Goal: Task Accomplishment & Management: Use online tool/utility

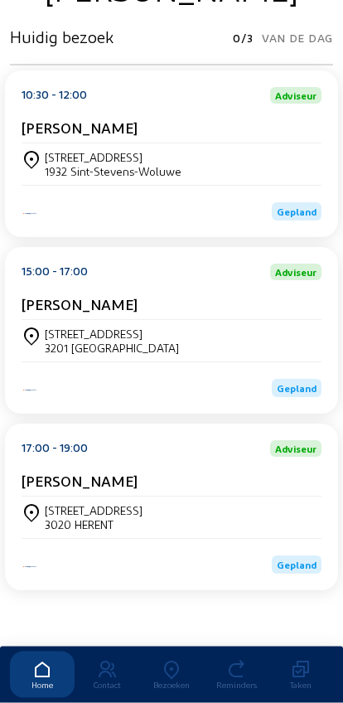
scroll to position [325, 0]
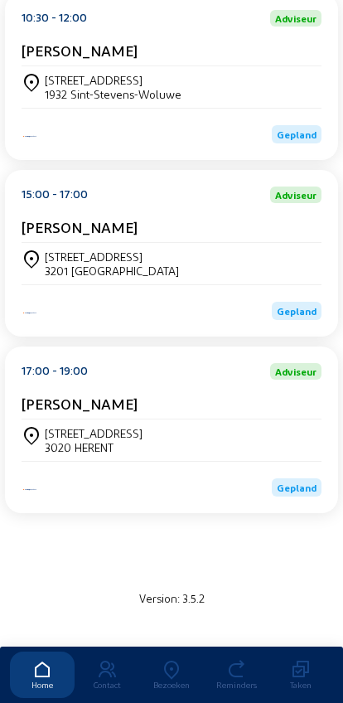
click at [220, 253] on div "Gaspeldorenstraat 7 3201 Langdorp" at bounding box center [172, 263] width 300 height 41
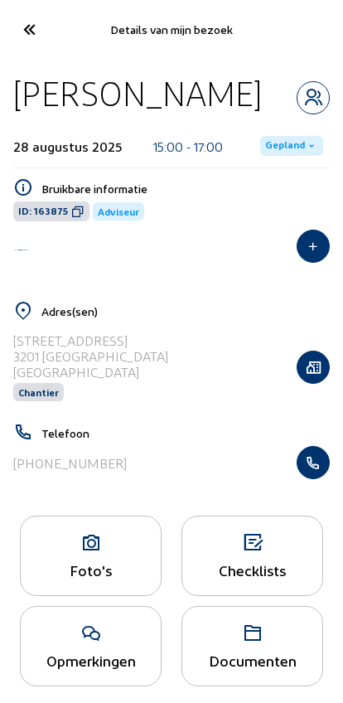
click at [314, 466] on icon "button" at bounding box center [312, 462] width 31 height 17
click at [35, 44] on cam-font-icon at bounding box center [28, 29] width 37 height 39
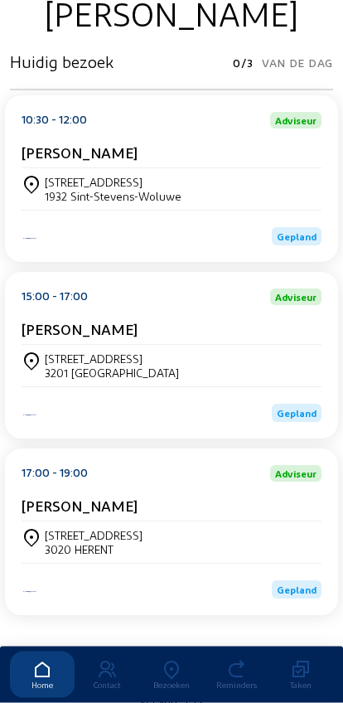
scroll to position [225, 0]
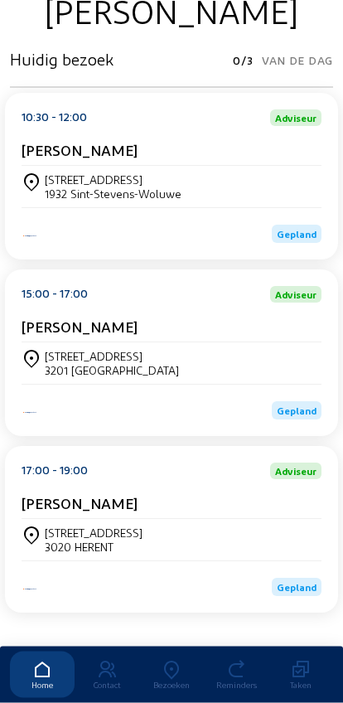
click at [186, 544] on div "Tweebruggenstraat 42 3020 HERENT" at bounding box center [172, 540] width 300 height 28
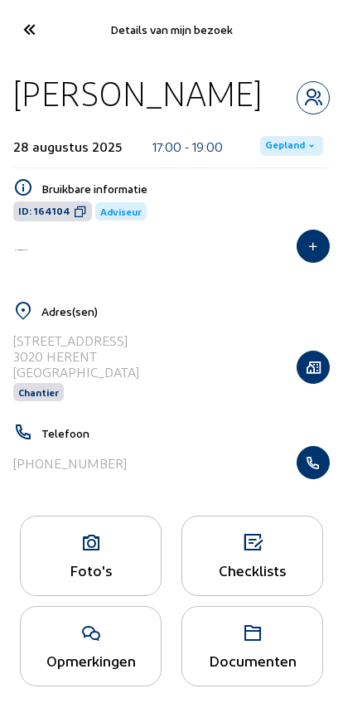
click at [316, 469] on icon "button" at bounding box center [312, 462] width 31 height 17
click at [26, 33] on icon at bounding box center [28, 29] width 27 height 29
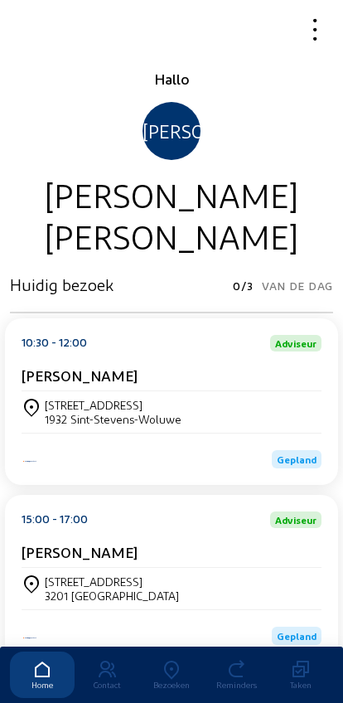
click at [162, 660] on icon at bounding box center [171, 670] width 65 height 20
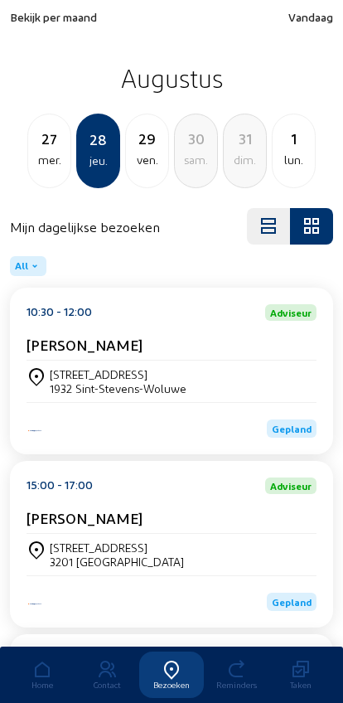
click at [50, 37] on div "Bekijk per maand Vandaag Augustus 27 mer. 28 jeu. 29 ven. 30 [PERSON_NAME]. 31 …" at bounding box center [171, 99] width 323 height 178
click at [34, 17] on span "Bekijk per maand" at bounding box center [53, 17] width 87 height 14
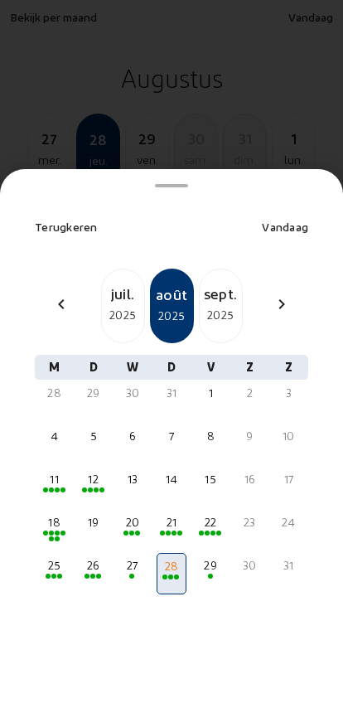
click at [54, 294] on div "chevron_left" at bounding box center [61, 306] width 40 height 24
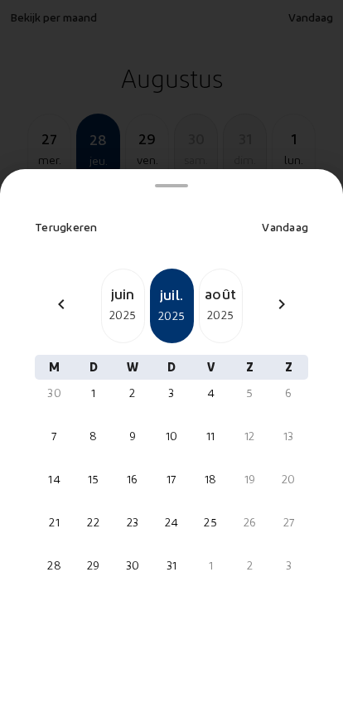
click at [59, 294] on mat-icon "chevron_left" at bounding box center [61, 304] width 20 height 20
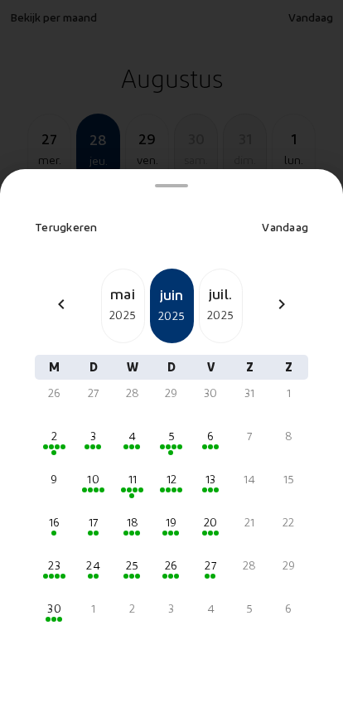
click at [57, 294] on mat-icon "chevron_left" at bounding box center [61, 304] width 20 height 20
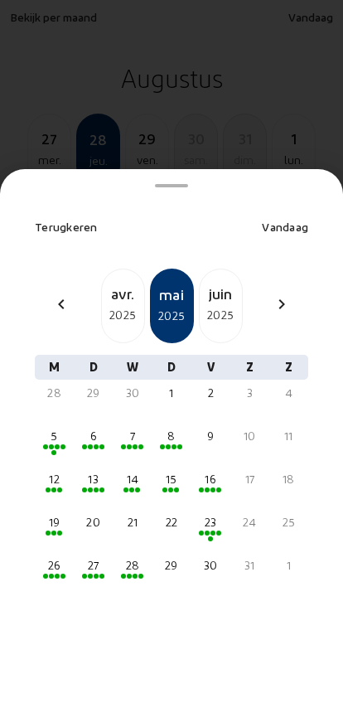
click at [54, 294] on mat-icon "chevron_left" at bounding box center [61, 304] width 20 height 20
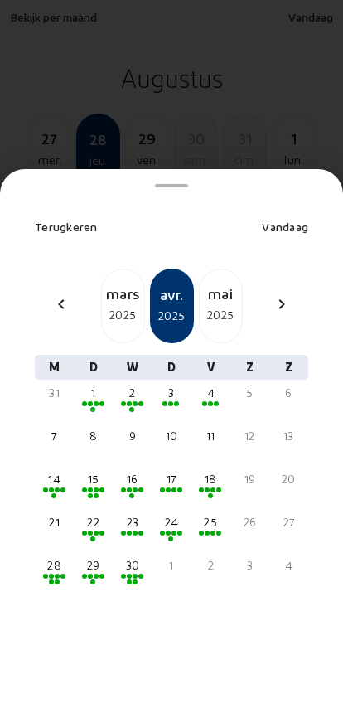
click at [53, 294] on mat-icon "chevron_left" at bounding box center [61, 304] width 20 height 20
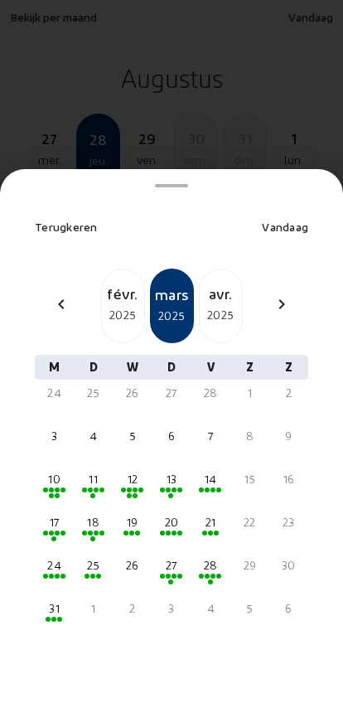
click at [55, 294] on mat-icon "chevron_left" at bounding box center [61, 304] width 20 height 20
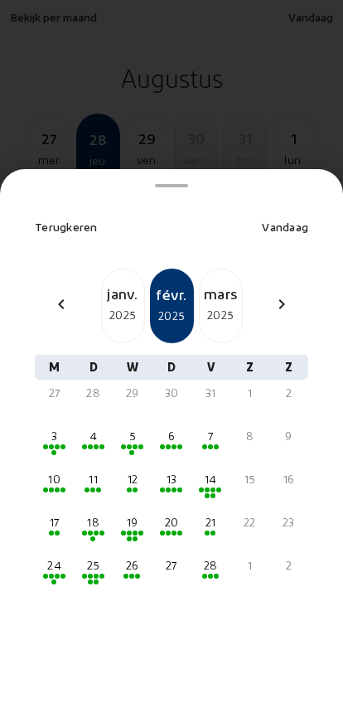
click at [50, 294] on div "chevron_left" at bounding box center [61, 306] width 40 height 24
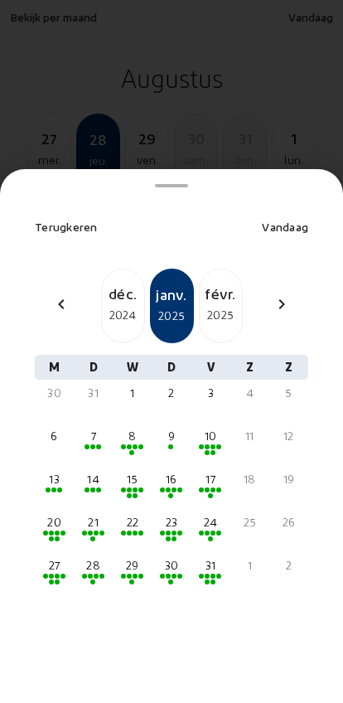
click at [51, 294] on div "chevron_left" at bounding box center [61, 306] width 40 height 24
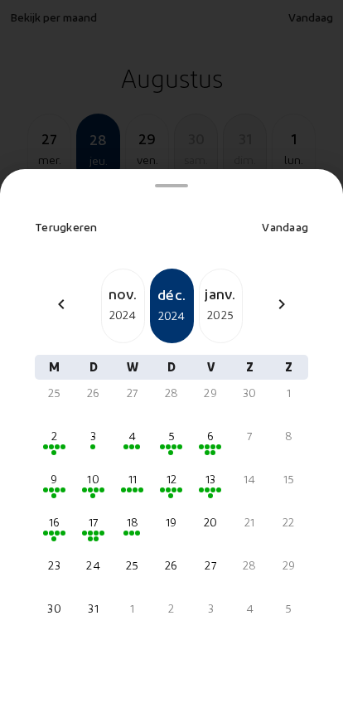
click at [118, 305] on div "2024" at bounding box center [123, 315] width 42 height 20
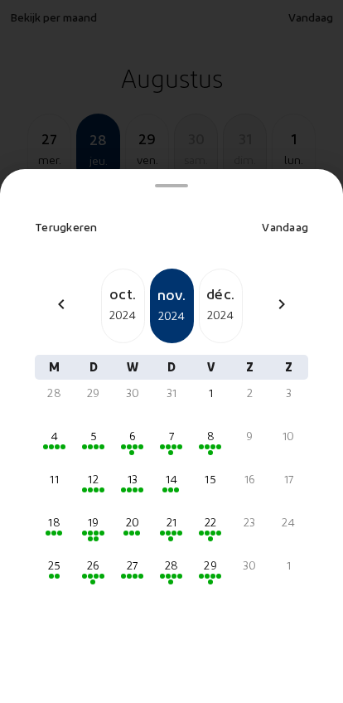
click at [132, 487] on div at bounding box center [132, 490] width 26 height 6
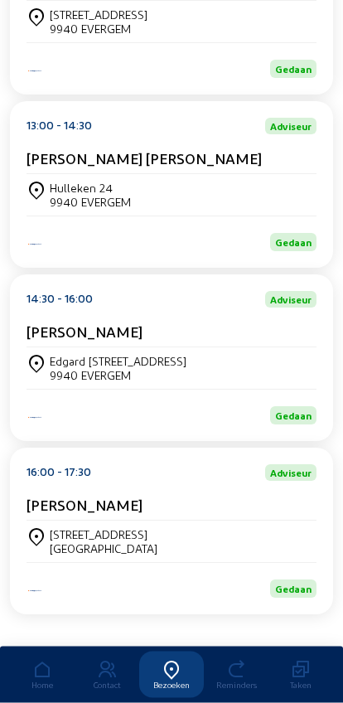
scroll to position [402, 0]
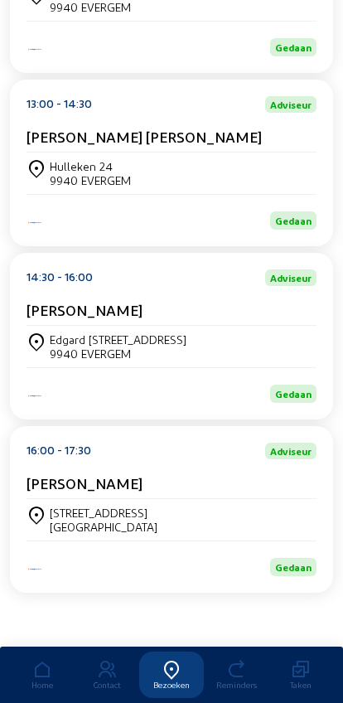
click at [80, 507] on div "[STREET_ADDRESS]" at bounding box center [104, 512] width 108 height 14
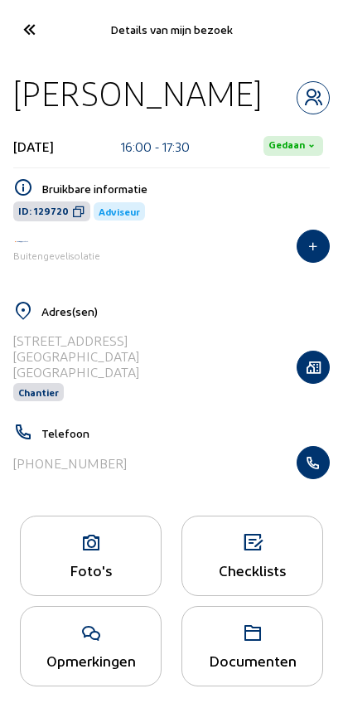
click at [78, 558] on div "Foto's" at bounding box center [91, 555] width 142 height 80
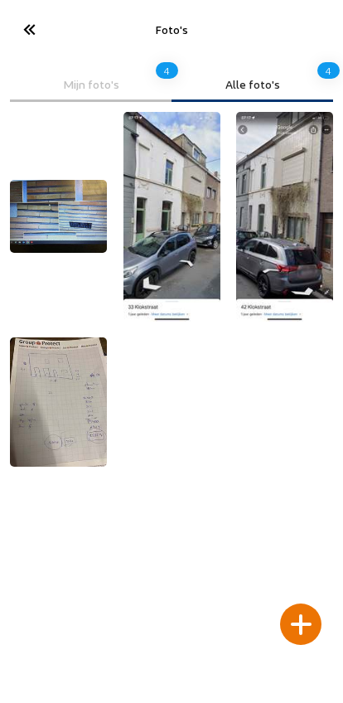
click at [75, 80] on div "Mijn foto's" at bounding box center [91, 84] width 138 height 14
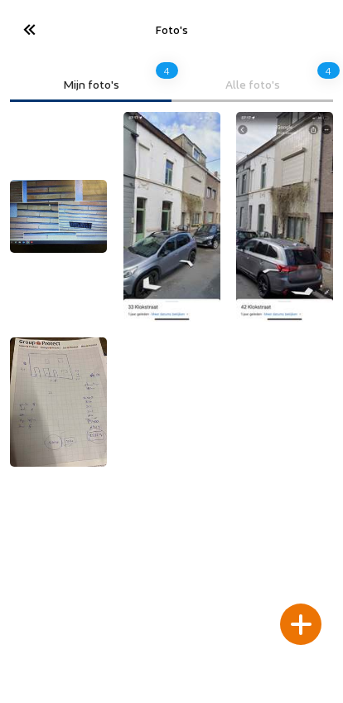
click at [229, 89] on div "Alle foto's" at bounding box center [252, 84] width 138 height 14
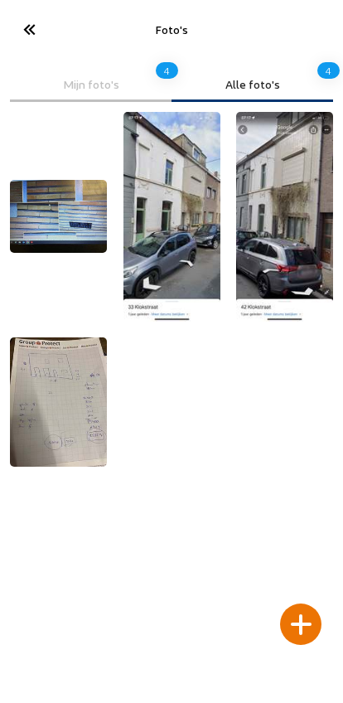
click at [60, 422] on img at bounding box center [58, 401] width 97 height 129
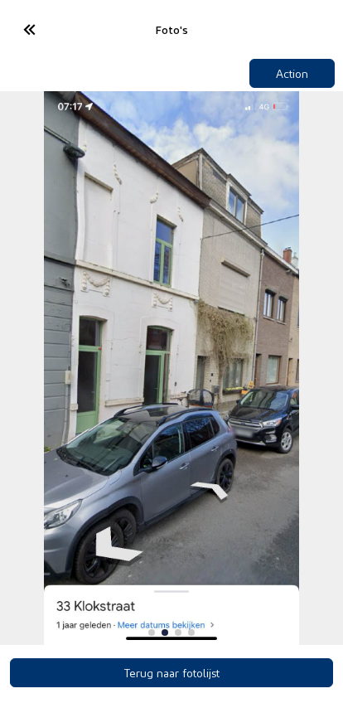
scroll to position [14, 0]
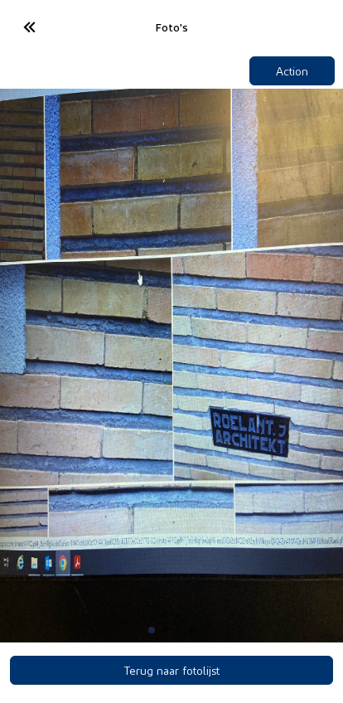
click at [28, 24] on icon at bounding box center [28, 26] width 27 height 29
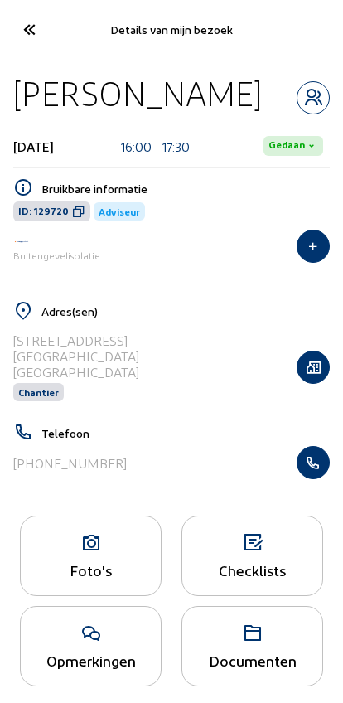
click at [25, 41] on icon at bounding box center [28, 29] width 27 height 29
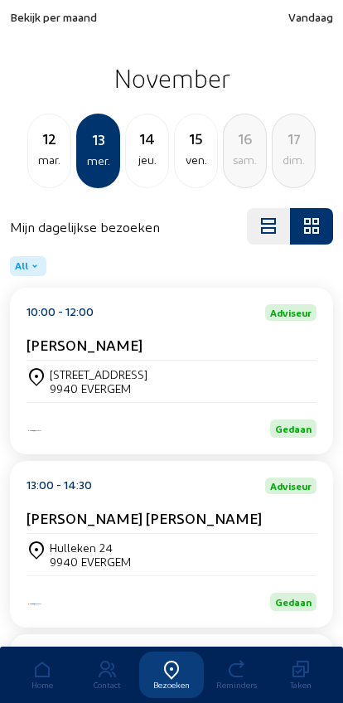
click at [112, 660] on icon at bounding box center [107, 670] width 65 height 20
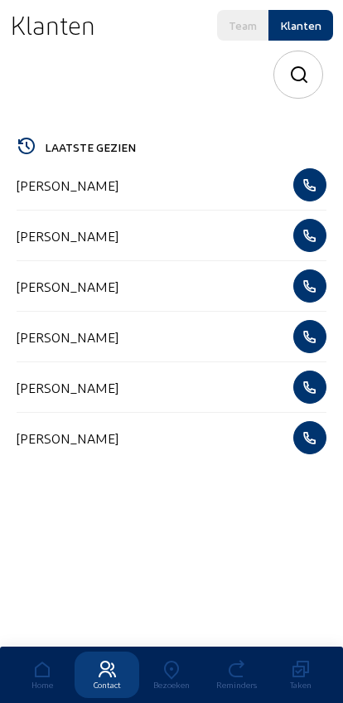
click at [47, 24] on h2 "Klanten" at bounding box center [52, 25] width 85 height 30
click at [177, 660] on icon at bounding box center [171, 670] width 65 height 20
